Goal: Find specific page/section: Find specific page/section

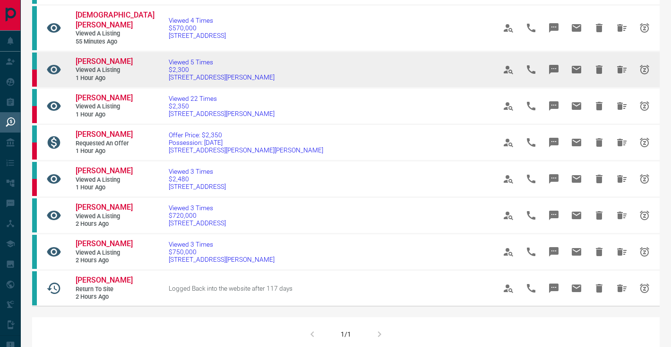
scroll to position [302, 0]
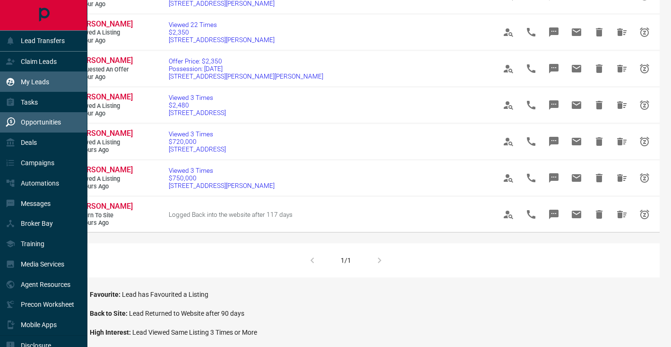
click at [35, 78] on p "My Leads" at bounding box center [35, 82] width 28 height 8
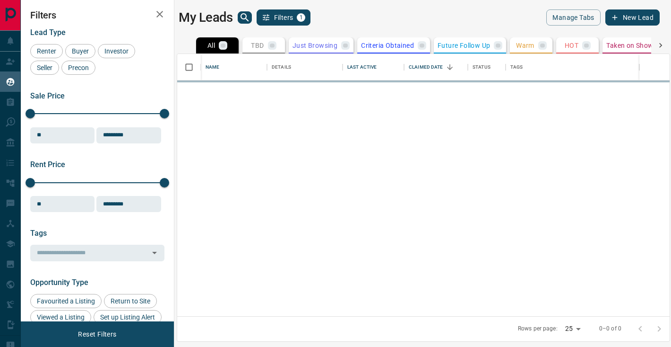
scroll to position [262, 493]
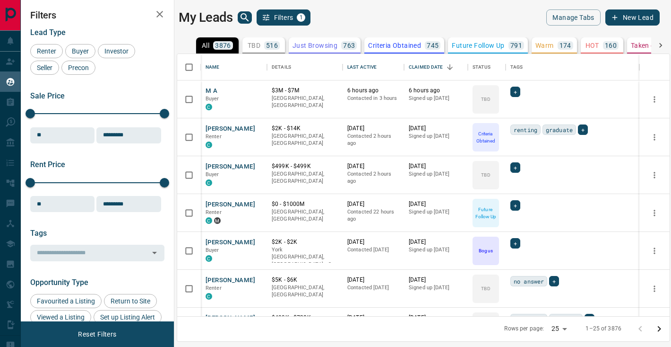
click at [255, 6] on div "My Leads Filters 1 Manage Tabs New Lead All 3876 TBD 516 Do Not Contact - Not R…" at bounding box center [346, 167] width 651 height 335
click at [245, 18] on icon "search button" at bounding box center [245, 17] width 8 height 8
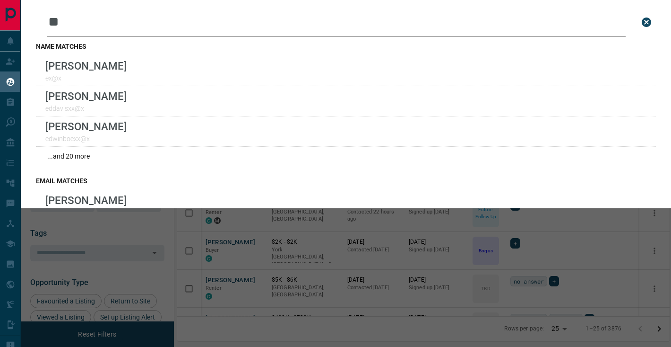
type input "*"
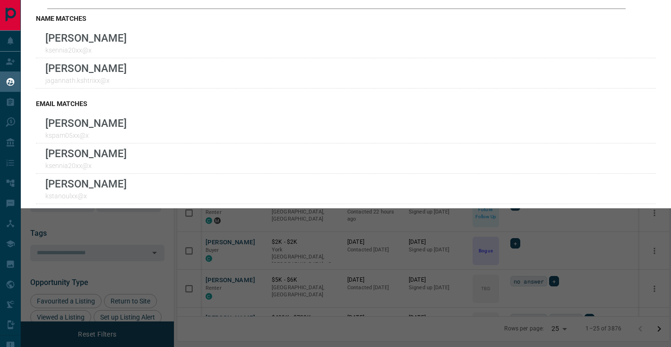
type input "*"
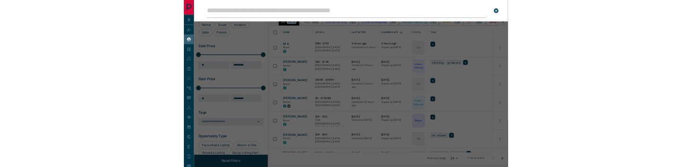
scroll to position [0, 0]
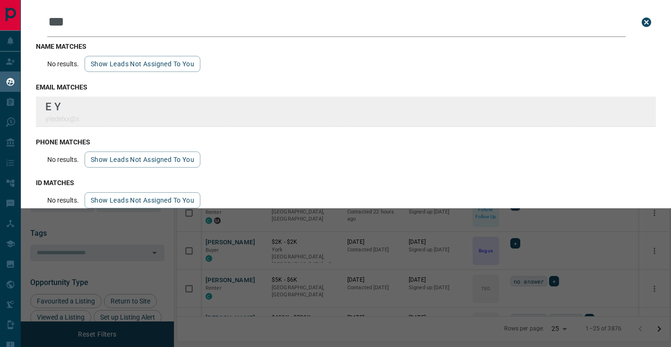
type input "***"
click at [0, 0] on div "Lead Transfers Claim Leads My Leads Tasks Opportunities Deals Campaigns Automat…" at bounding box center [335, 167] width 671 height 335
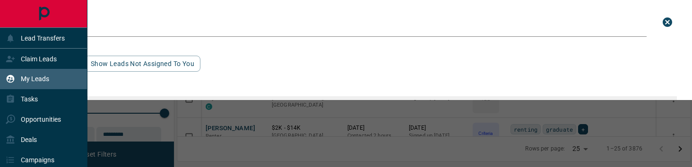
scroll to position [83, 514]
